Goal: Book appointment/travel/reservation

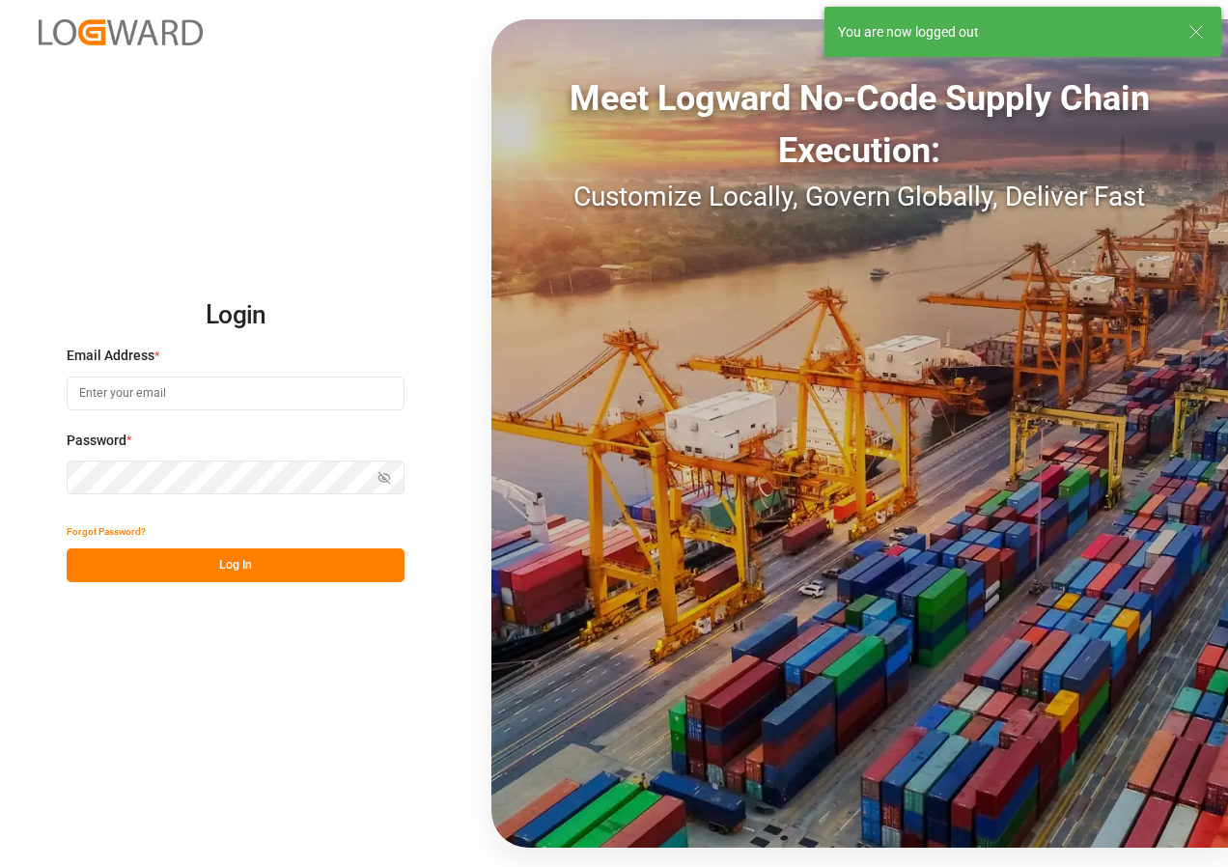
type input "[EMAIL_ADDRESS][DOMAIN_NAME]"
click at [189, 560] on button "Log In" at bounding box center [236, 565] width 338 height 34
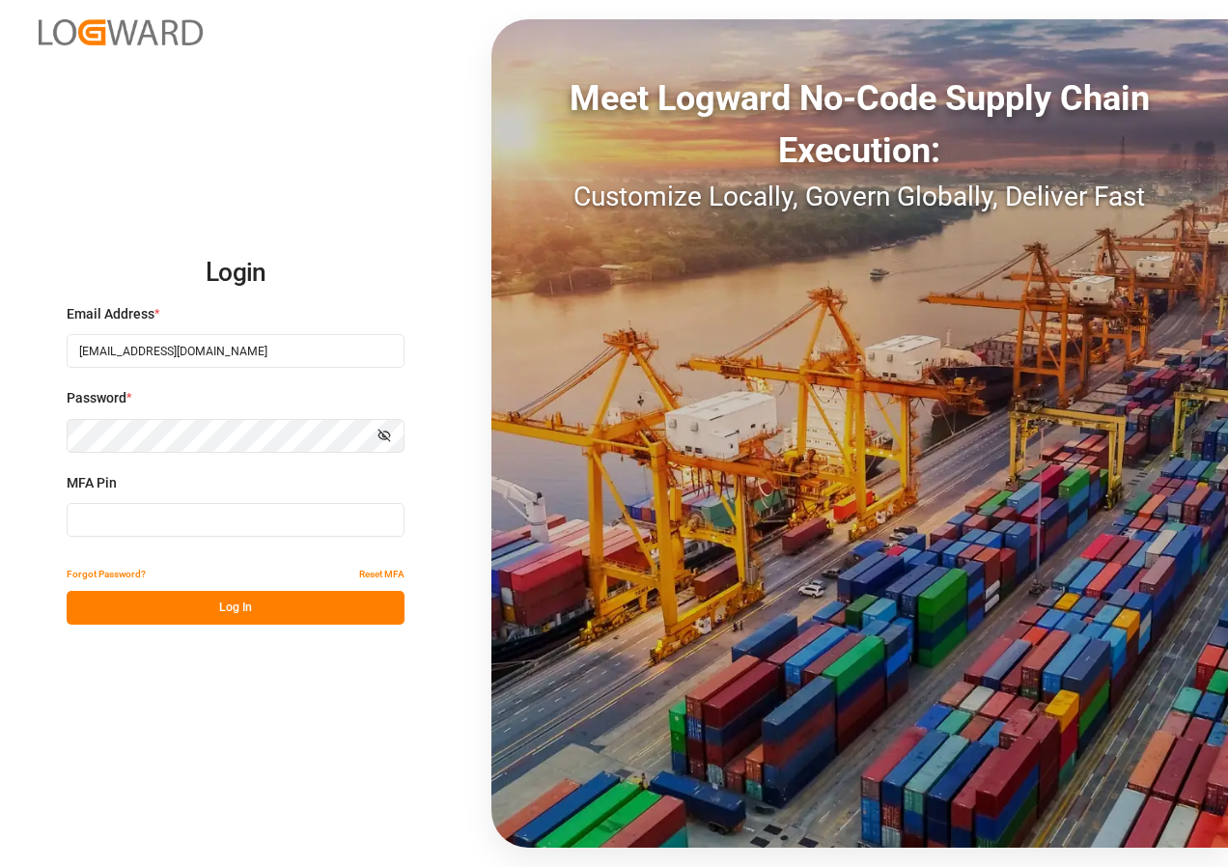
click at [131, 521] on input at bounding box center [236, 520] width 338 height 34
type input "452091"
click at [210, 614] on button "Log In" at bounding box center [236, 608] width 338 height 34
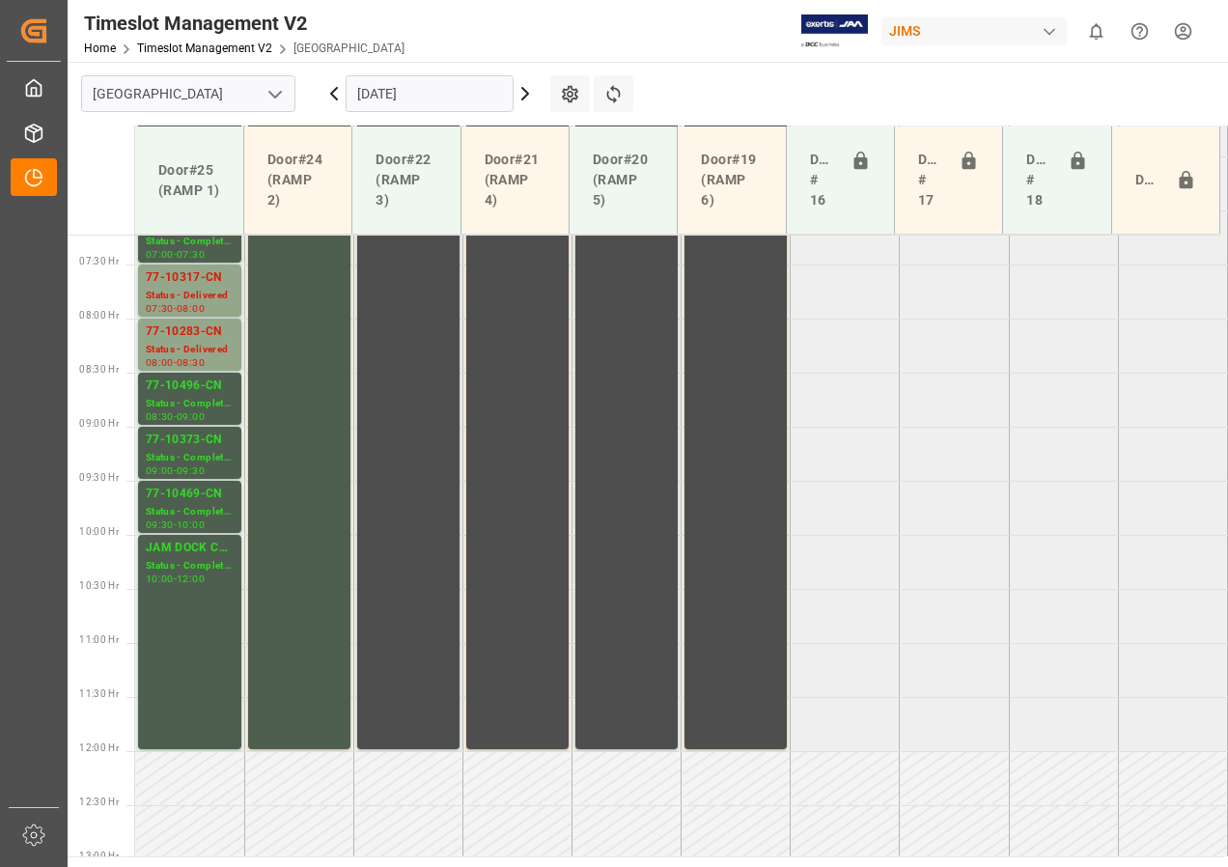
scroll to position [785, 0]
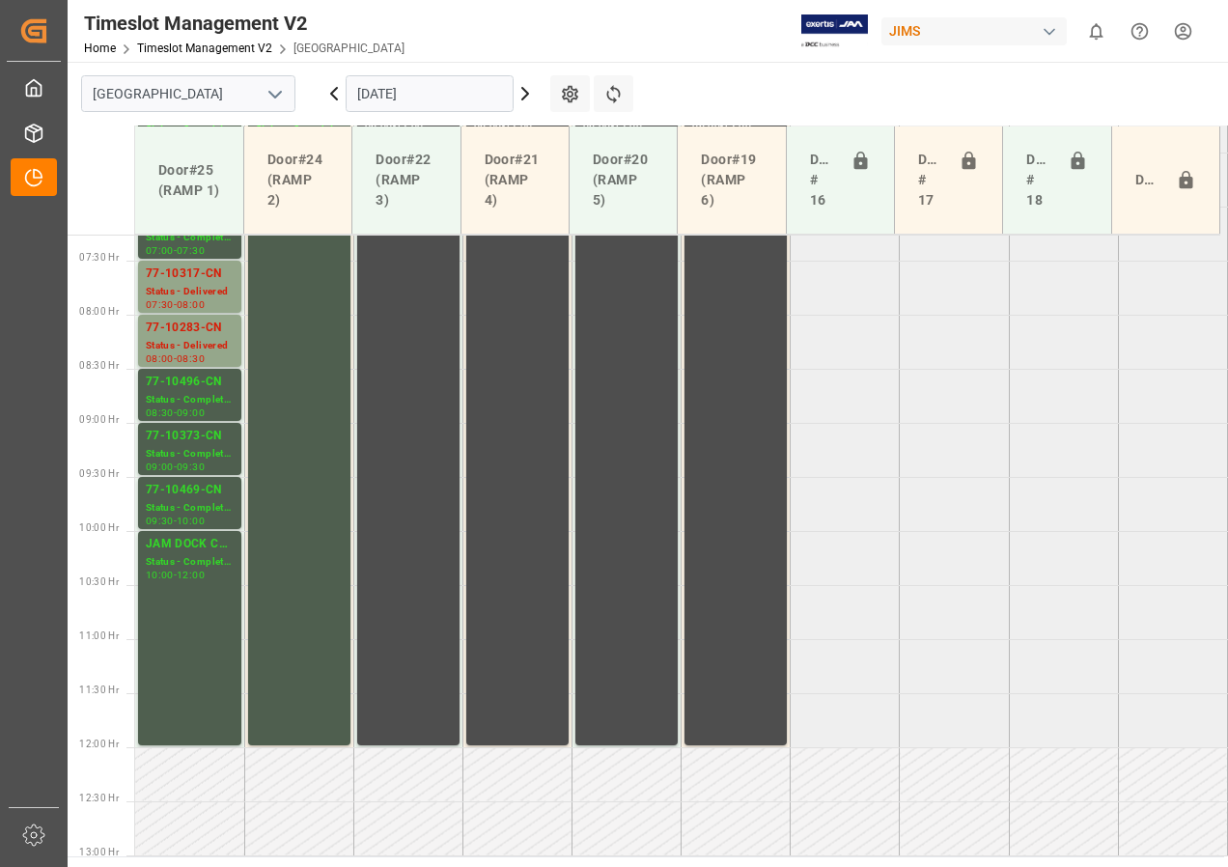
click at [520, 94] on icon at bounding box center [525, 93] width 23 height 23
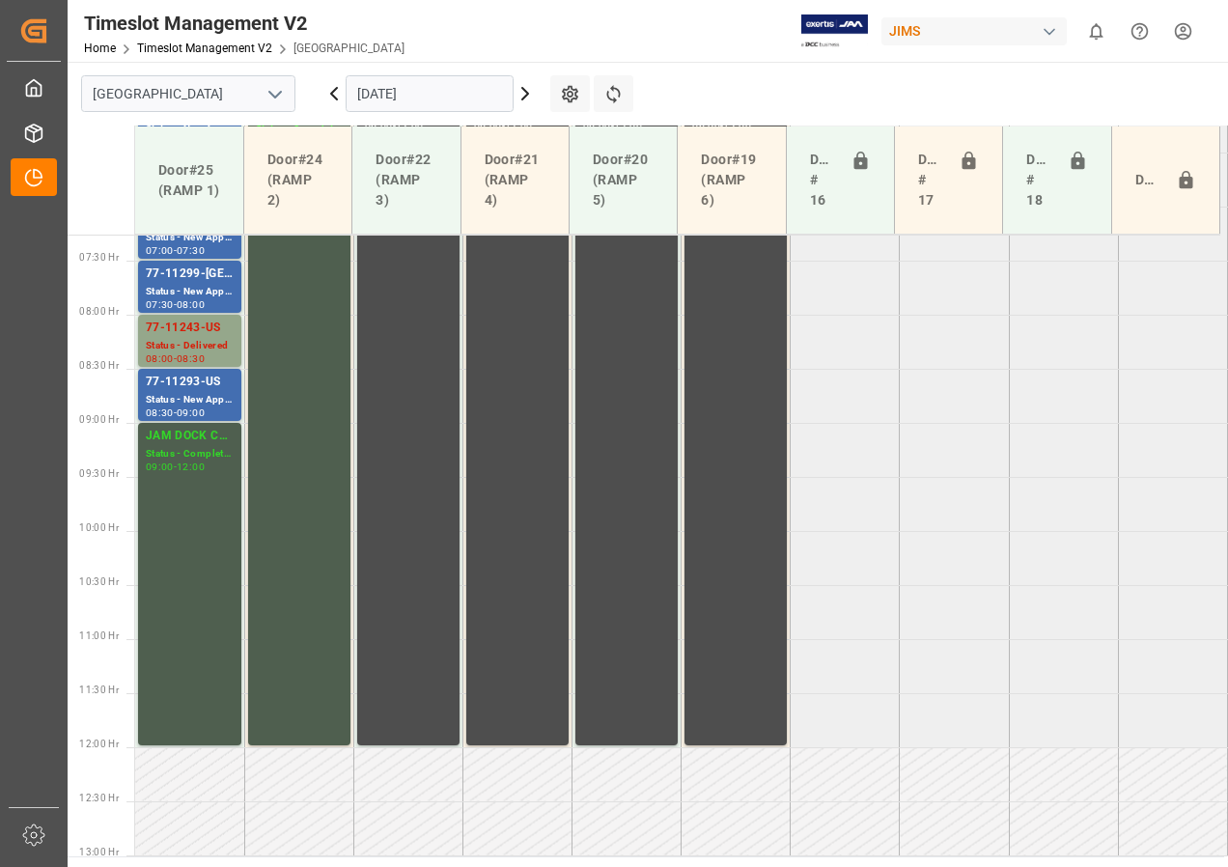
click at [400, 95] on input "[DATE]" at bounding box center [430, 93] width 168 height 37
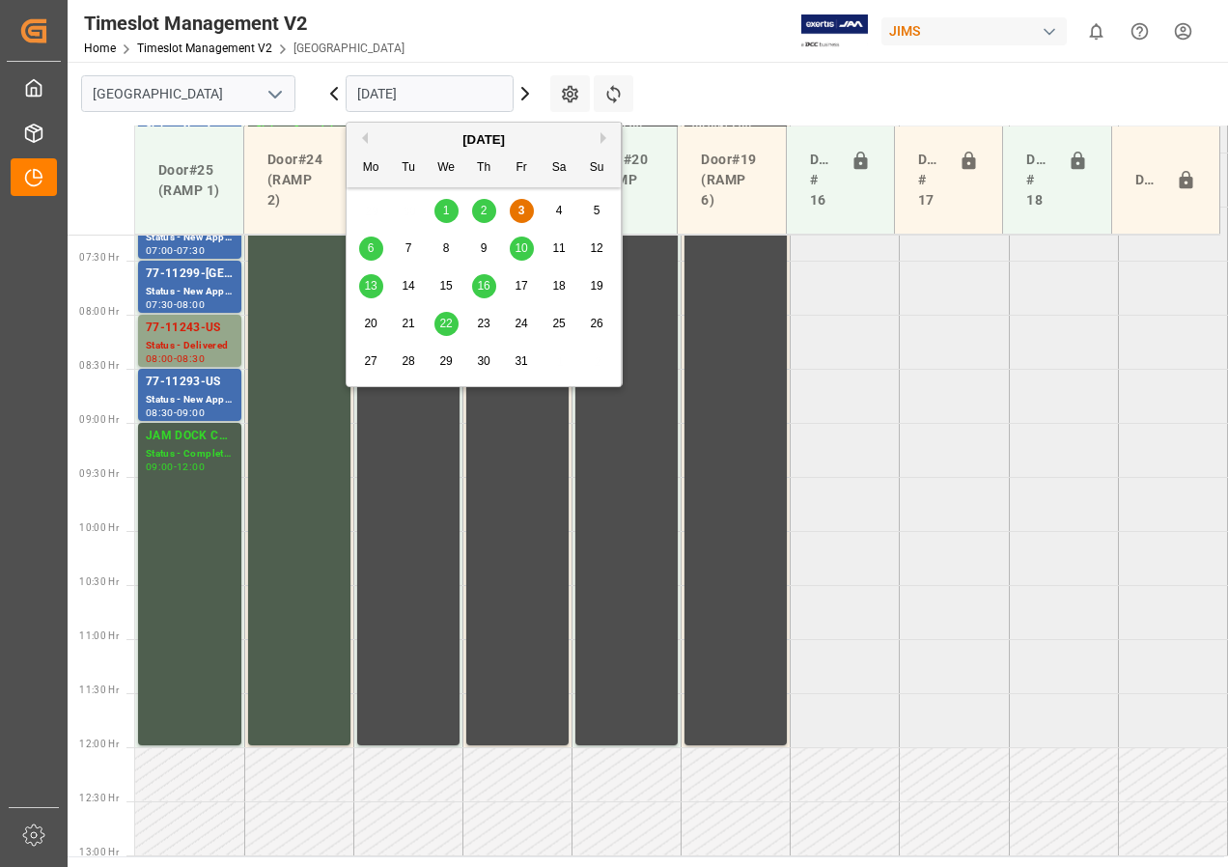
click at [517, 206] on div "3" at bounding box center [522, 211] width 24 height 23
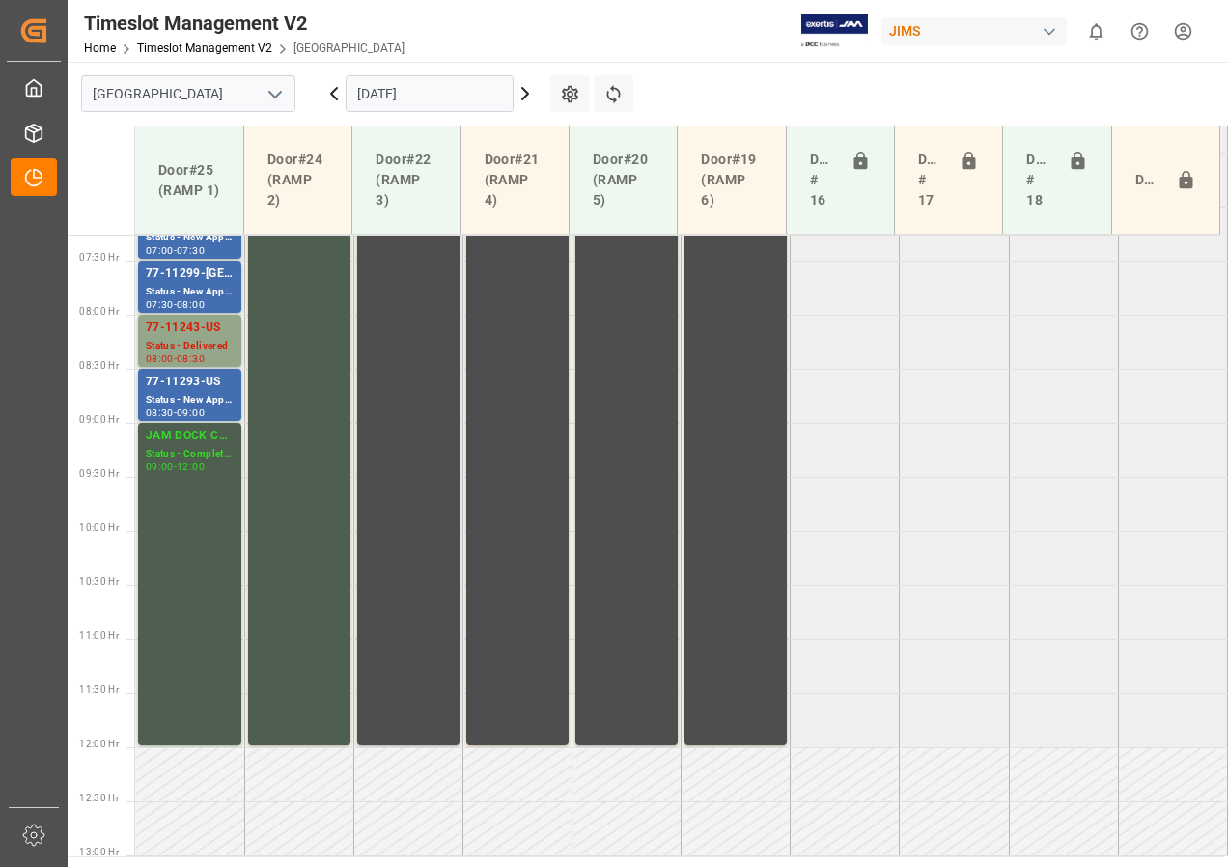
click at [525, 96] on icon at bounding box center [525, 94] width 6 height 12
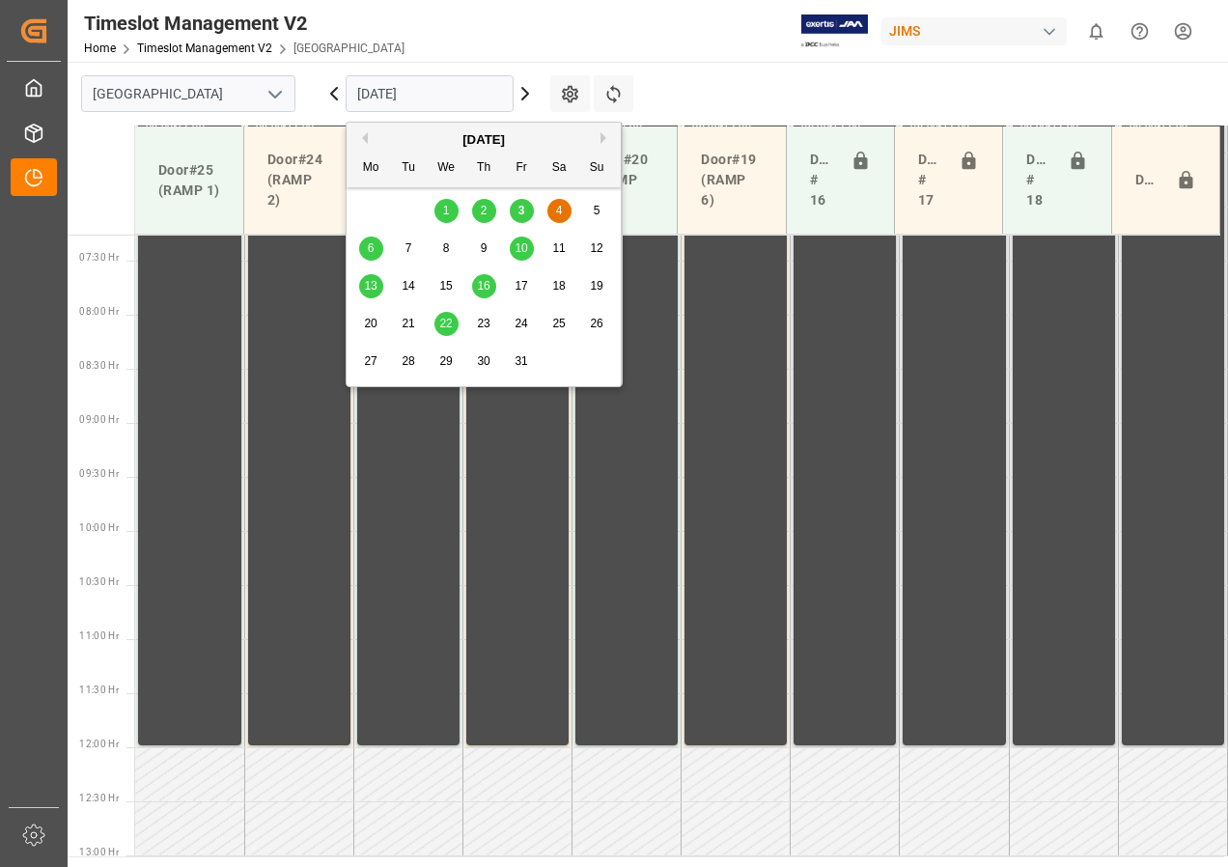
click at [387, 98] on input "[DATE]" at bounding box center [430, 93] width 168 height 37
click at [371, 248] on span "6" at bounding box center [371, 248] width 7 height 14
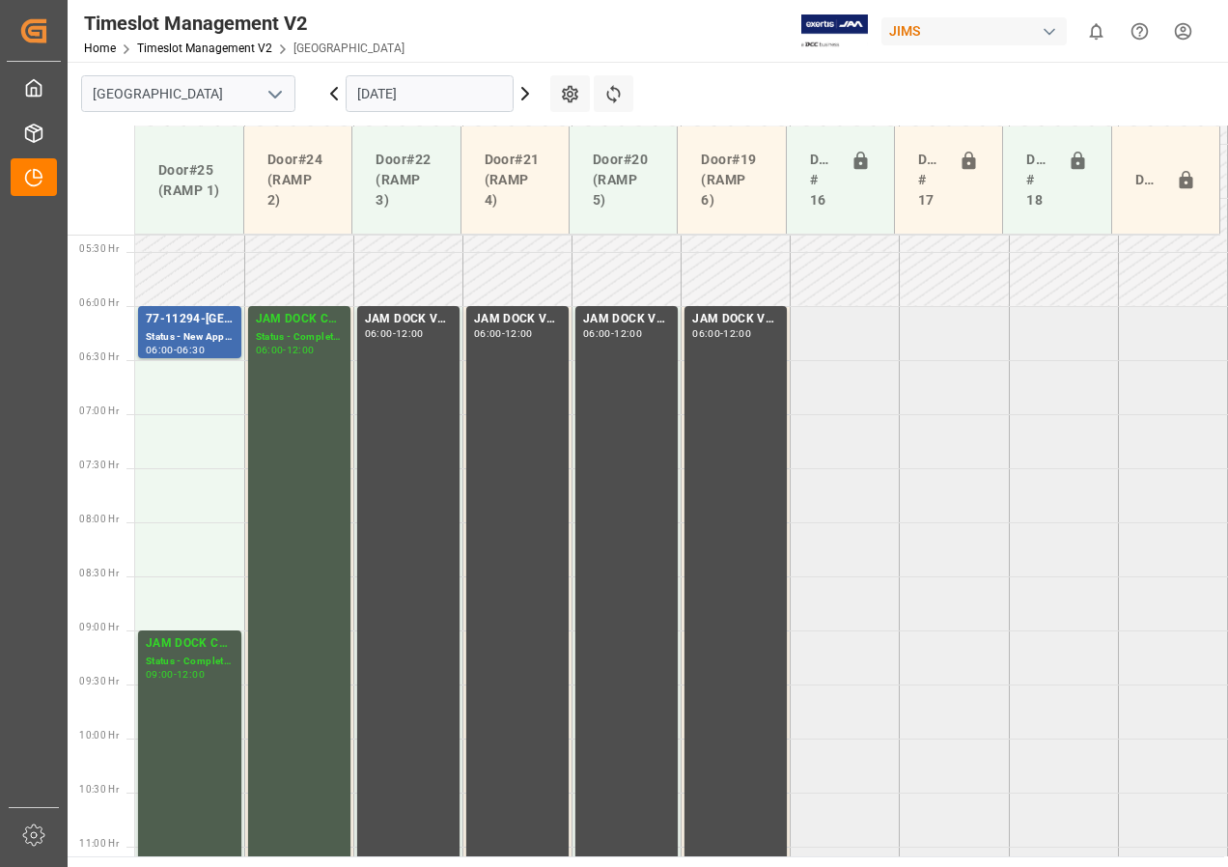
scroll to position [688, 0]
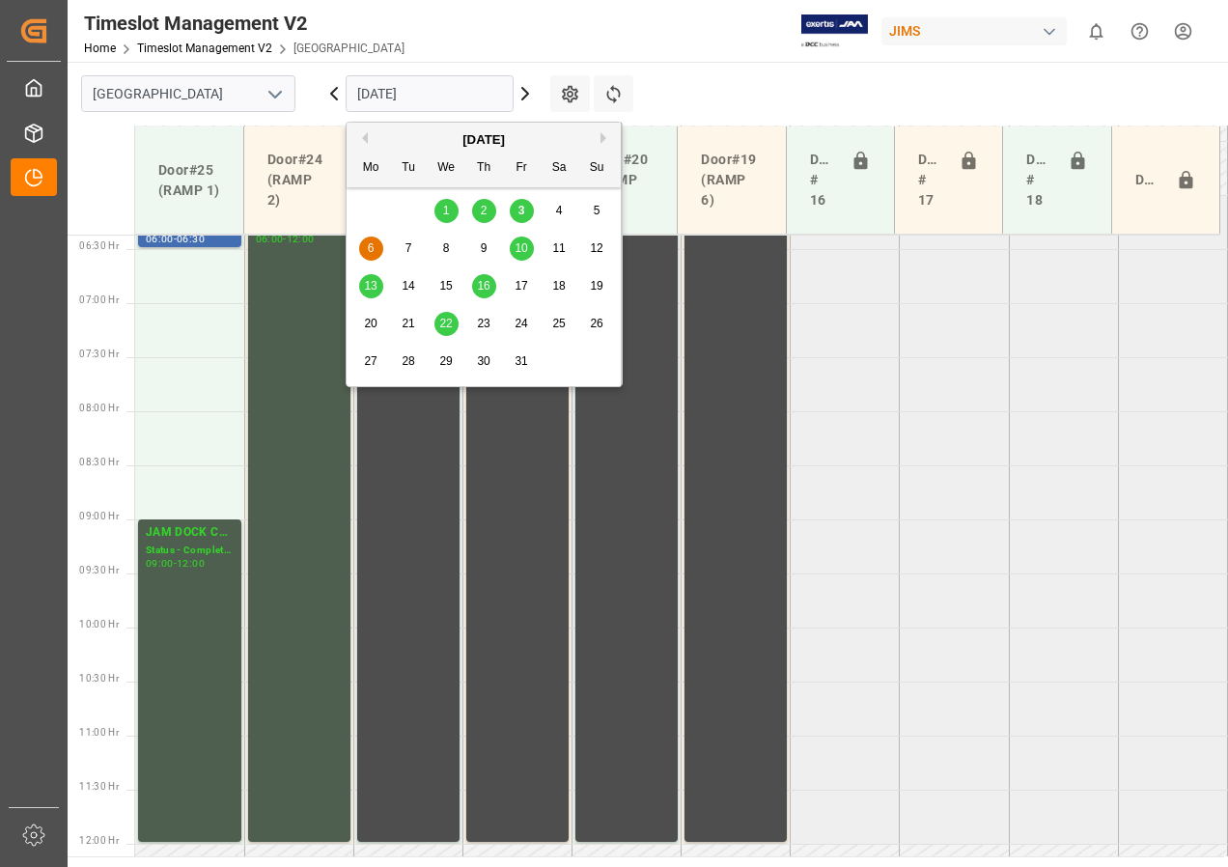
click at [439, 82] on input "[DATE]" at bounding box center [430, 93] width 168 height 37
click at [516, 203] on div "3" at bounding box center [522, 211] width 24 height 23
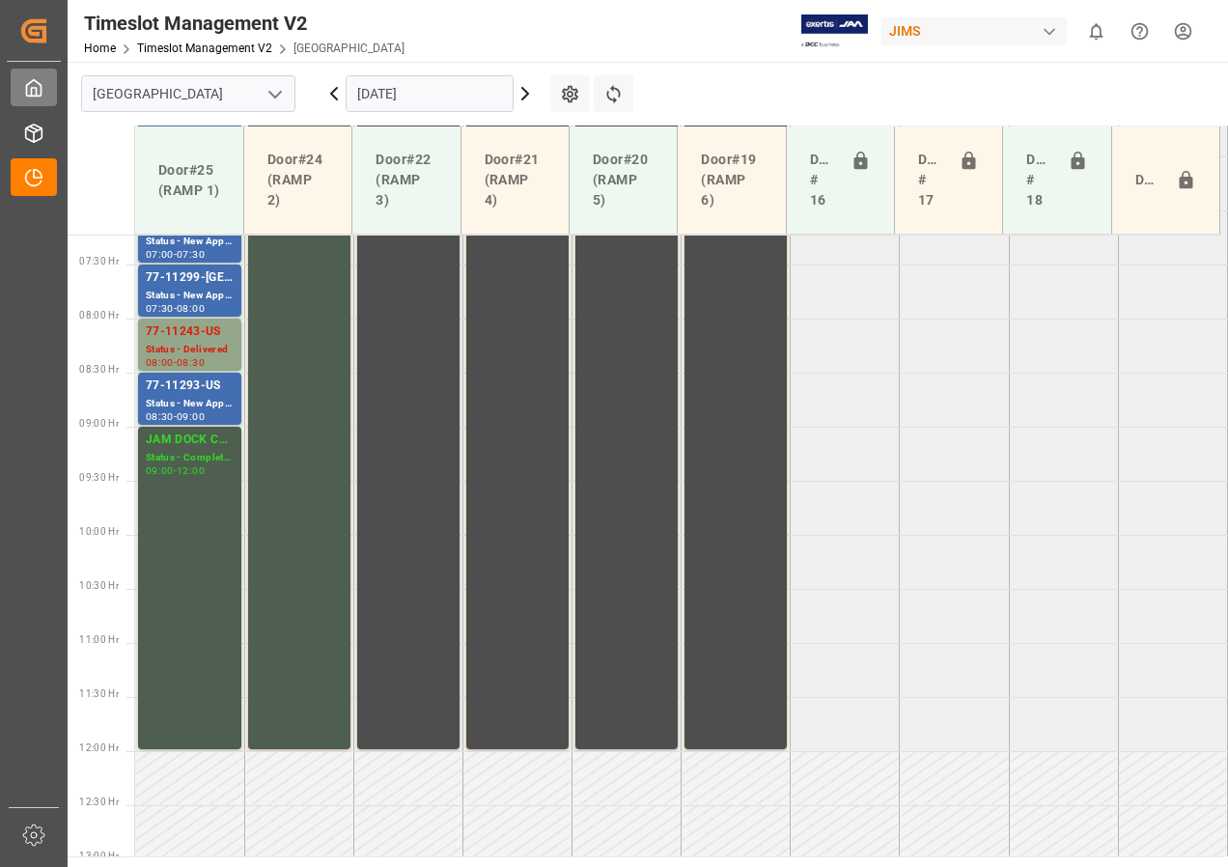
scroll to position [785, 0]
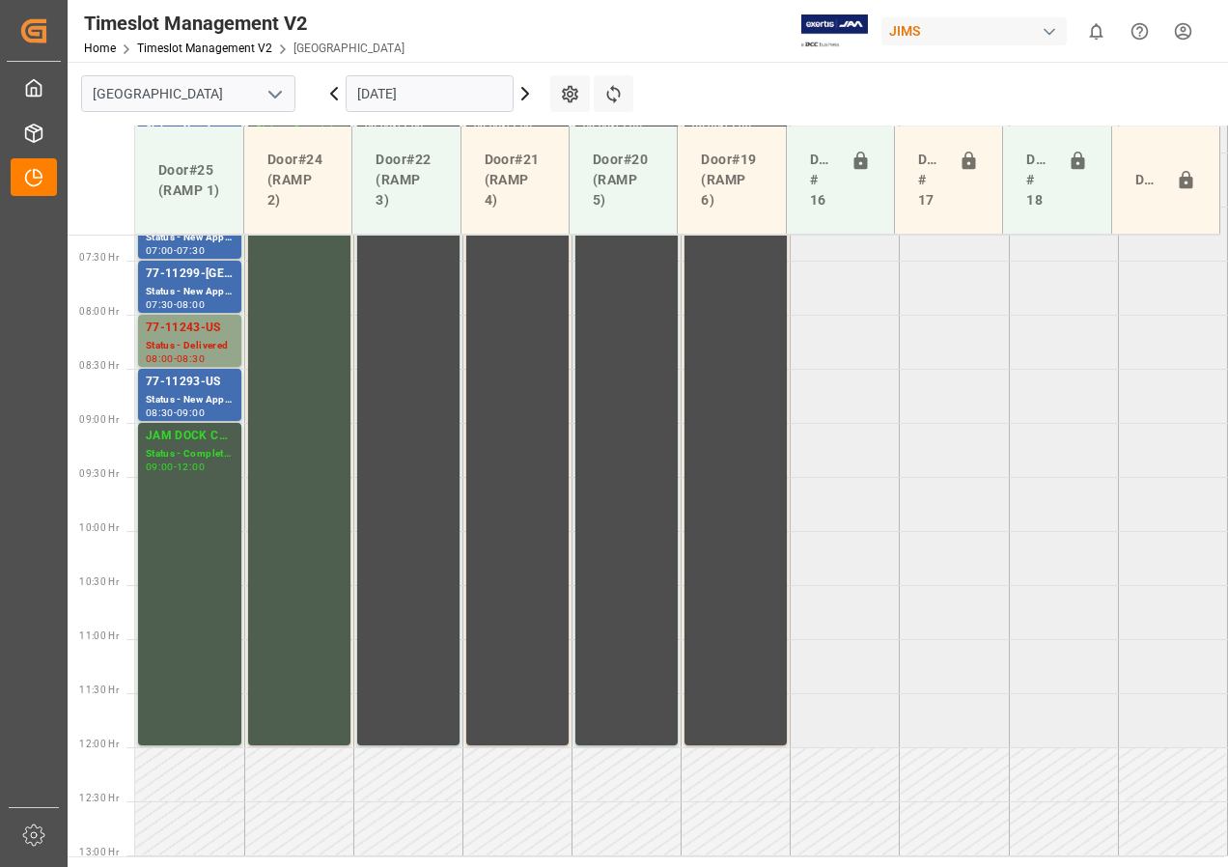
click at [469, 98] on input "[DATE]" at bounding box center [430, 93] width 168 height 37
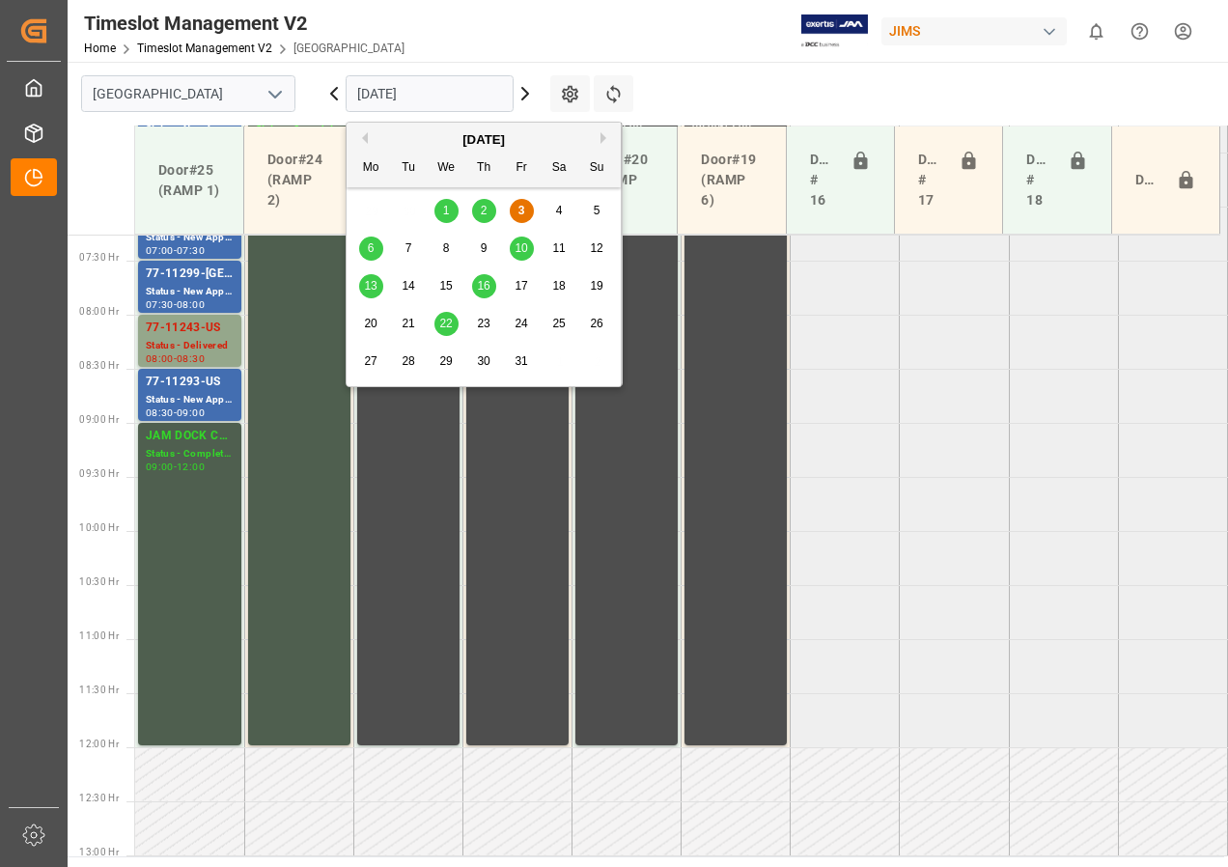
click at [373, 243] on span "6" at bounding box center [371, 248] width 7 height 14
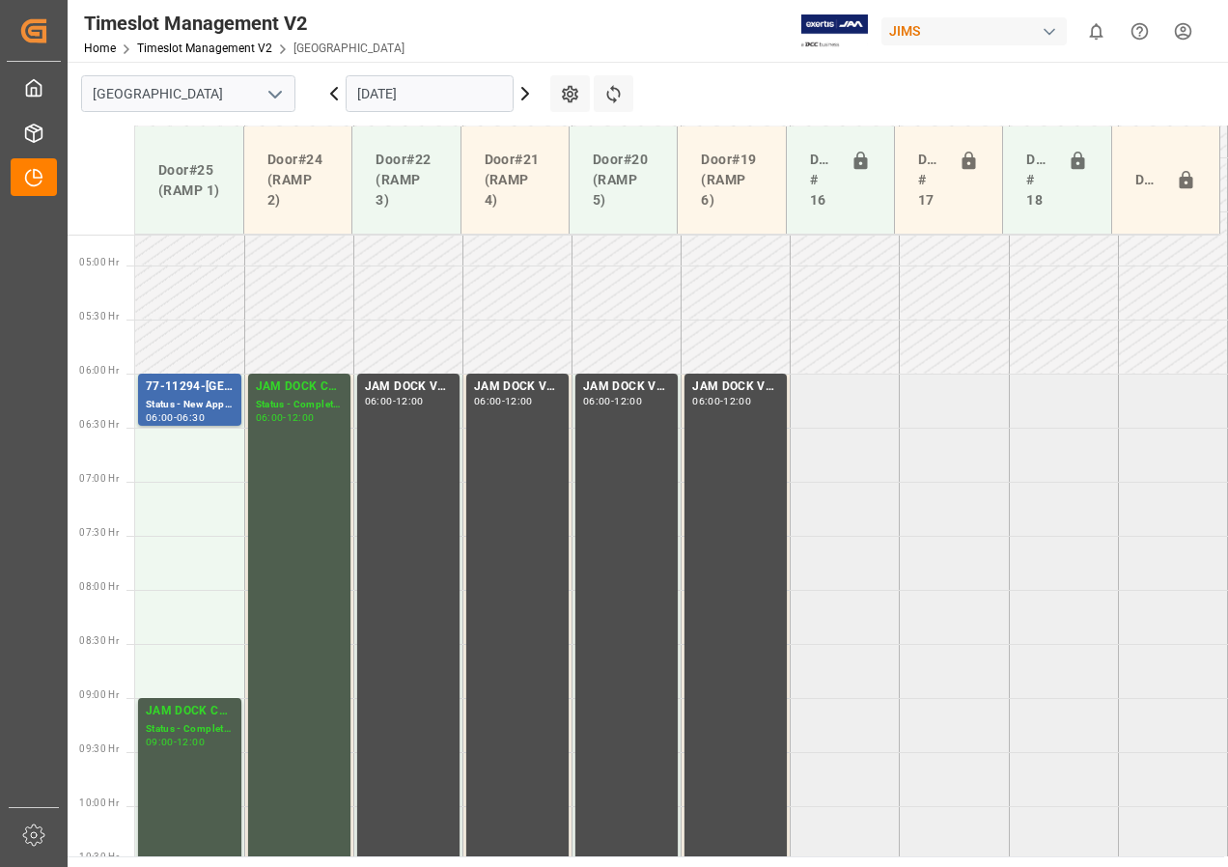
scroll to position [495, 0]
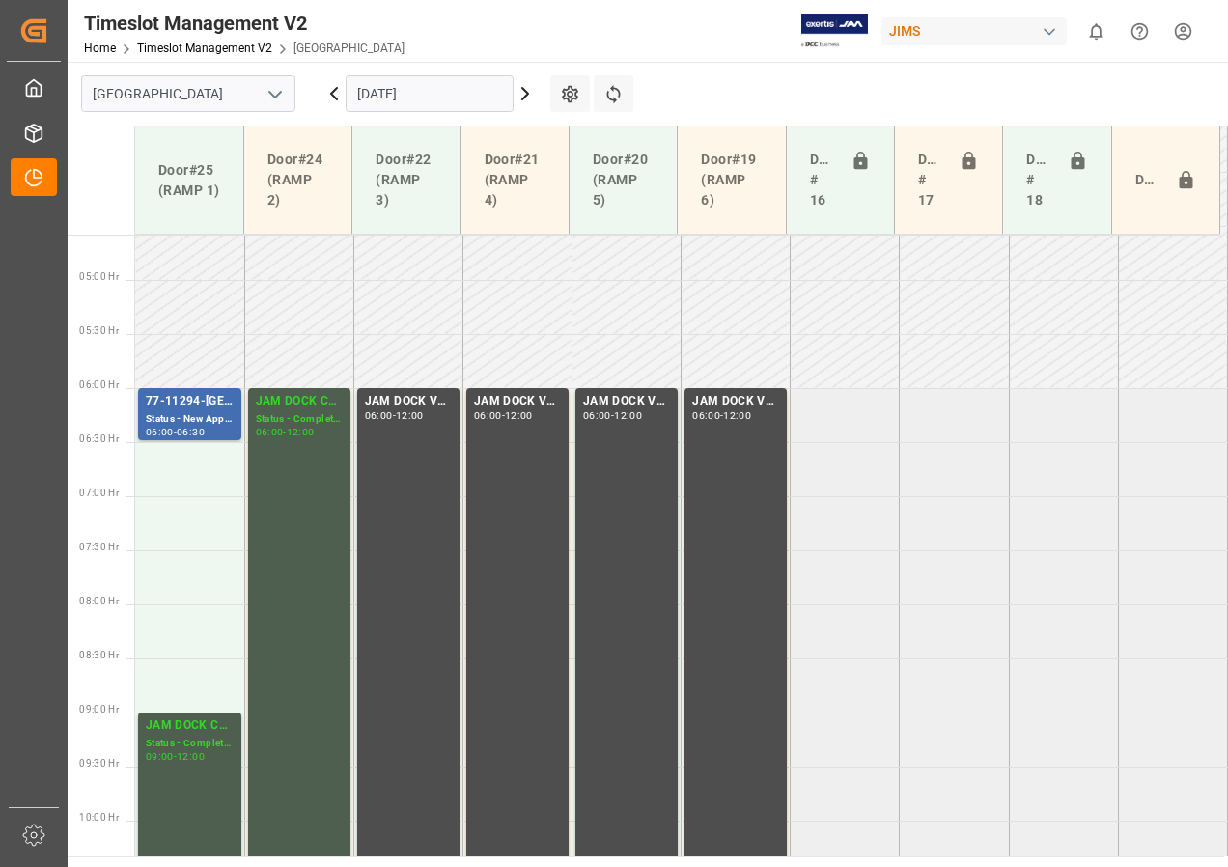
click at [403, 98] on input "[DATE]" at bounding box center [430, 93] width 168 height 37
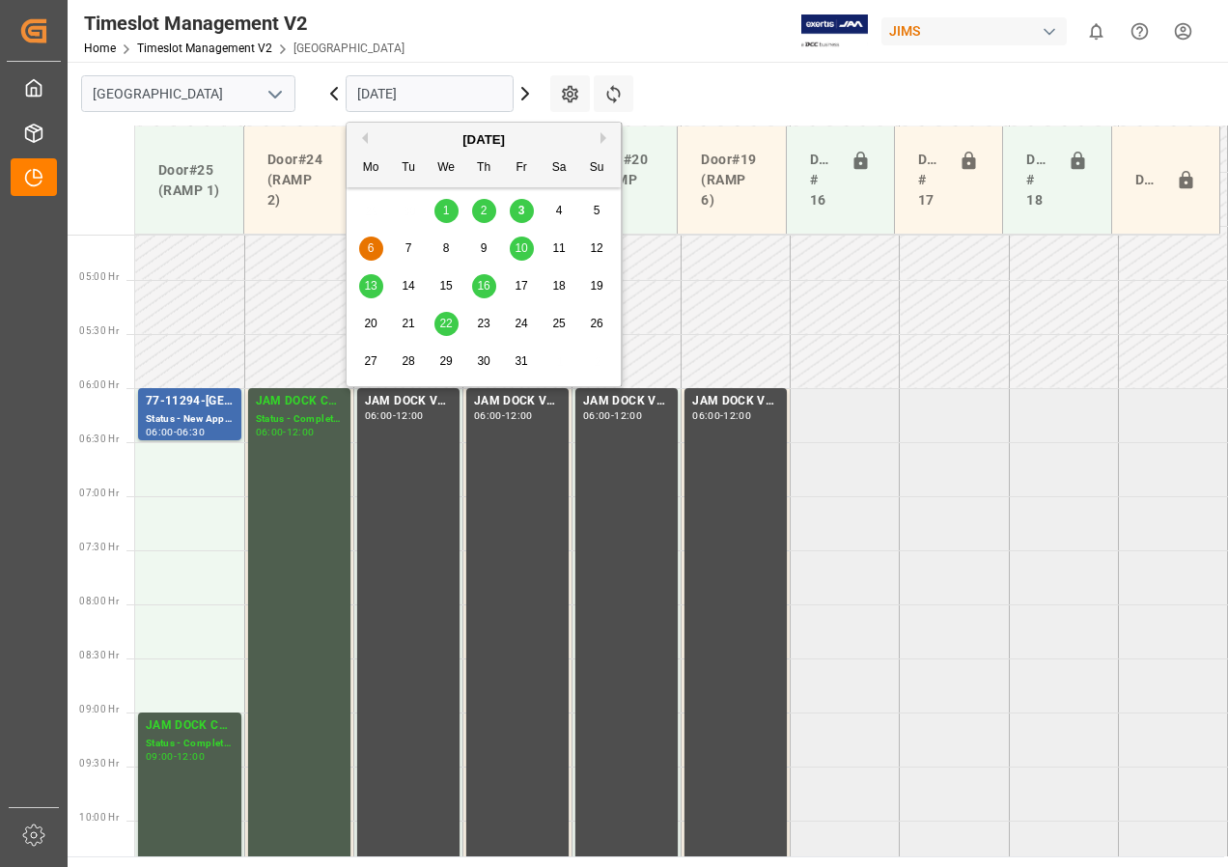
click at [523, 209] on span "3" at bounding box center [522, 211] width 7 height 14
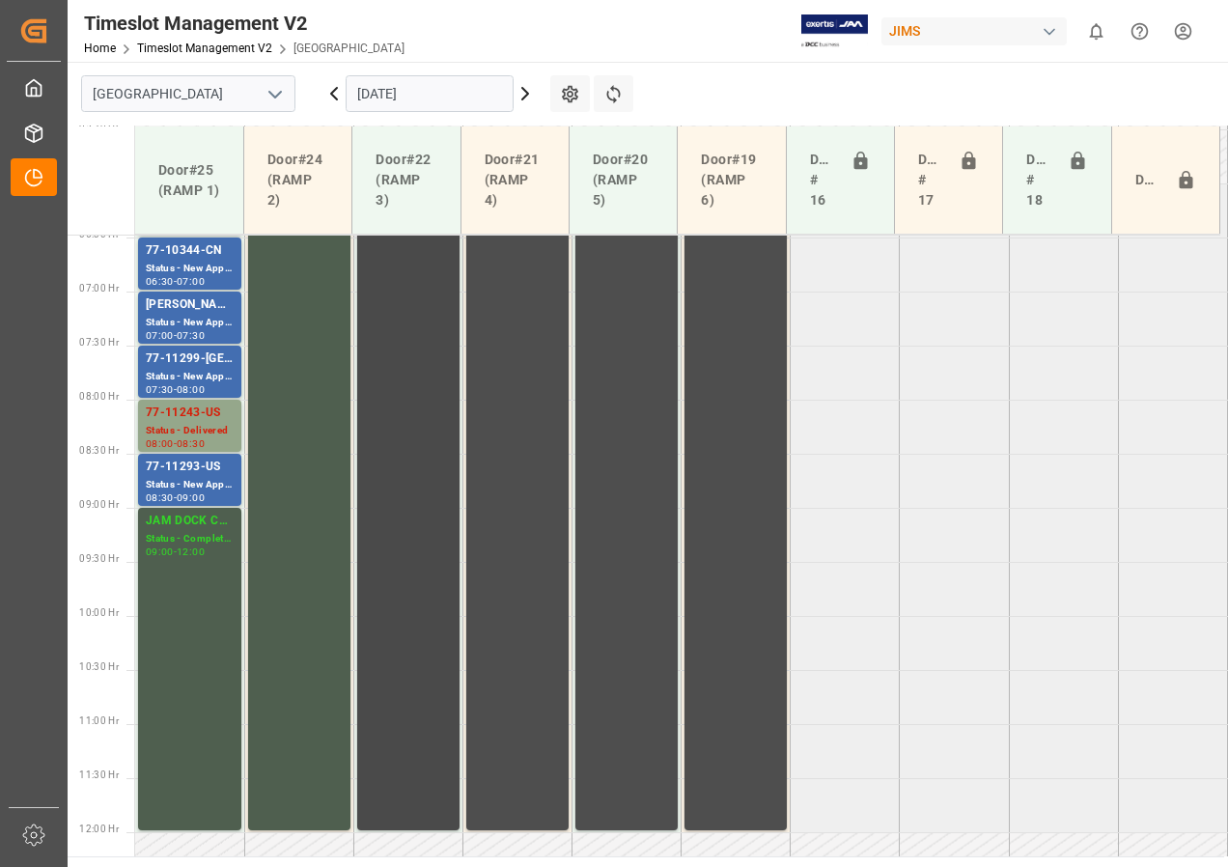
scroll to position [603, 0]
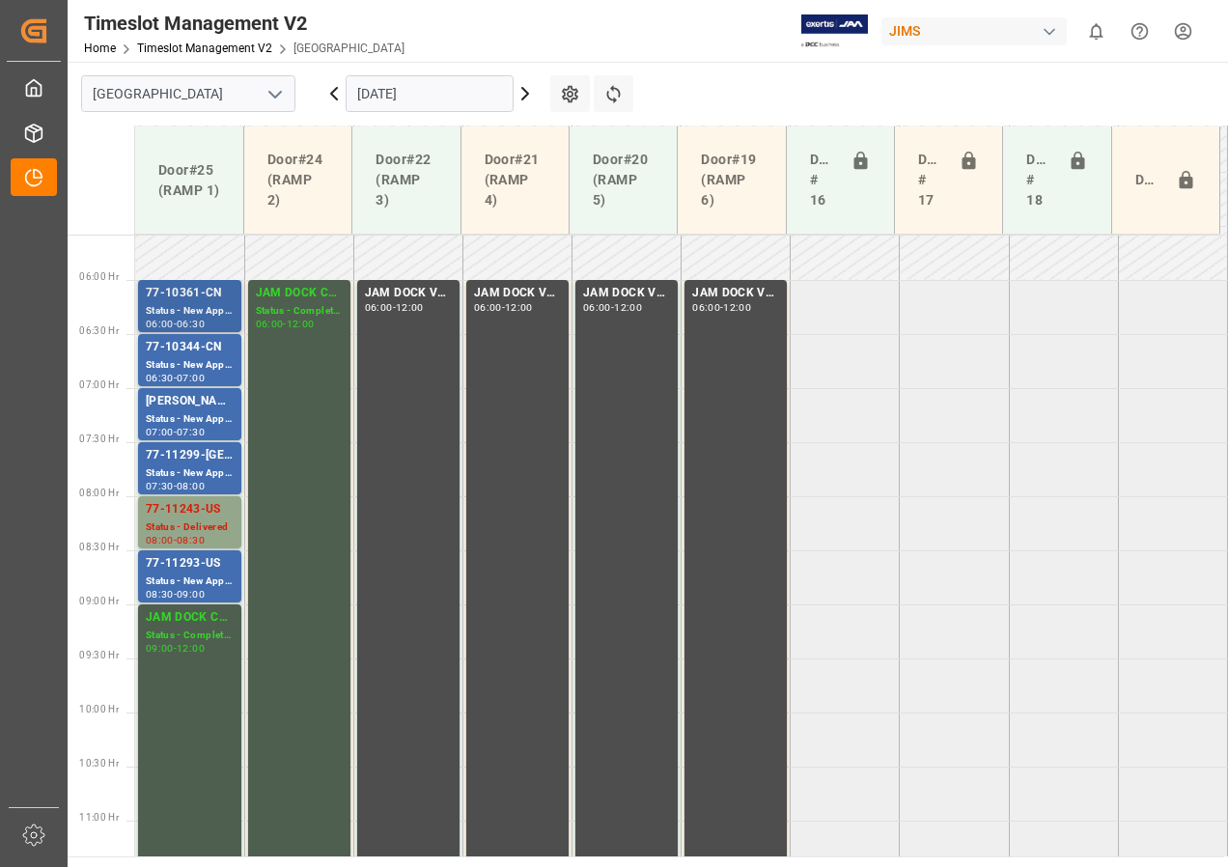
click at [176, 316] on div "Status - New Appointment" at bounding box center [190, 311] width 88 height 16
click at [168, 354] on div "77-10344-CN" at bounding box center [190, 347] width 88 height 19
